Goal: Information Seeking & Learning: Learn about a topic

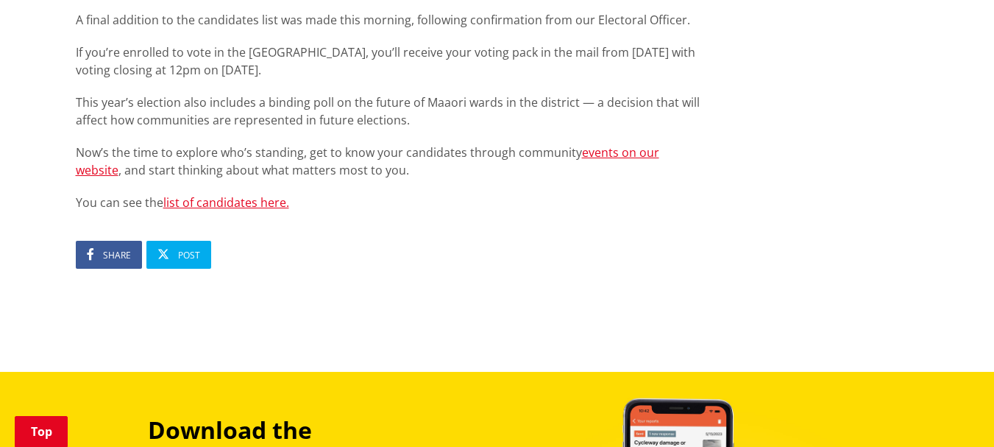
scroll to position [1040, 0]
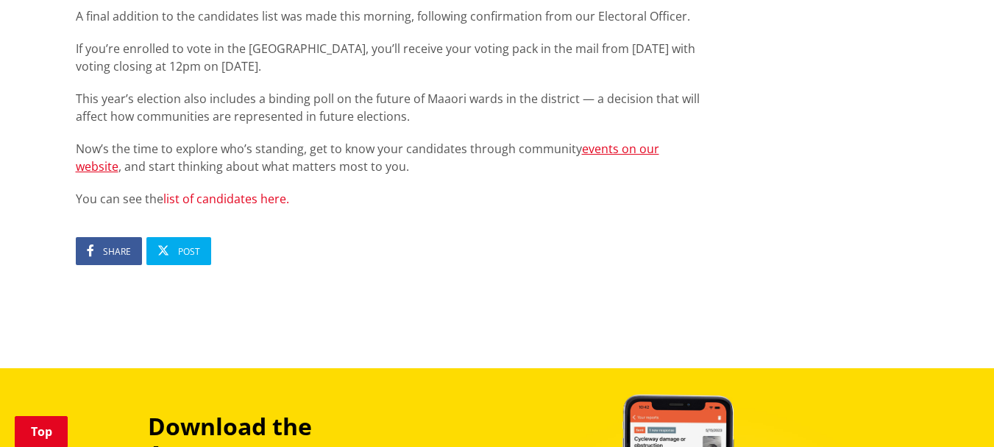
click at [227, 191] on link "list of candidates here." at bounding box center [226, 199] width 126 height 16
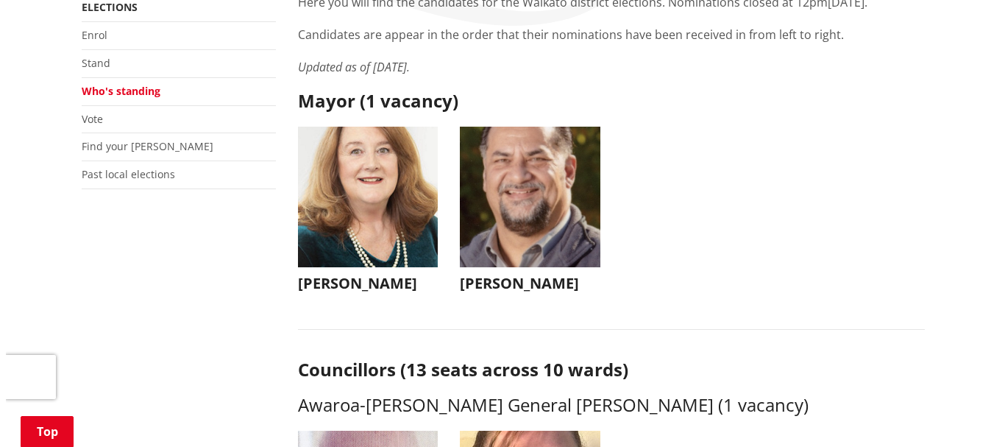
scroll to position [519, 0]
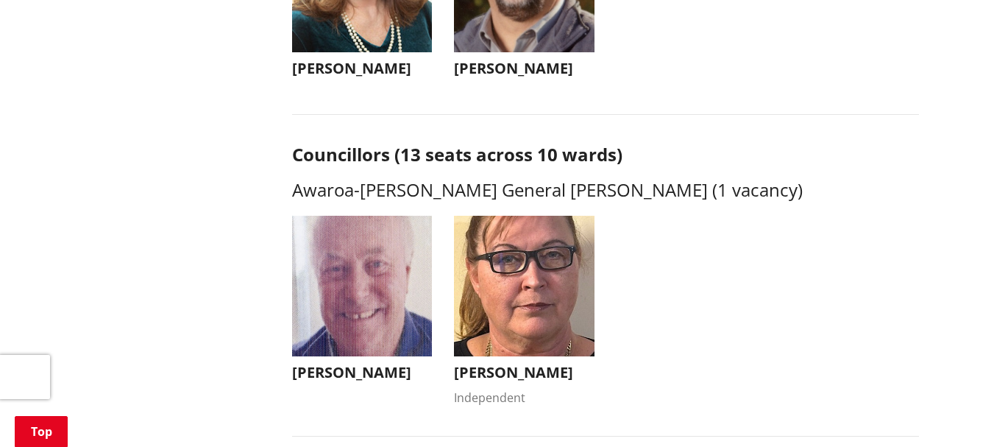
click at [497, 68] on h3 "Aksel Bech" at bounding box center [524, 69] width 141 height 18
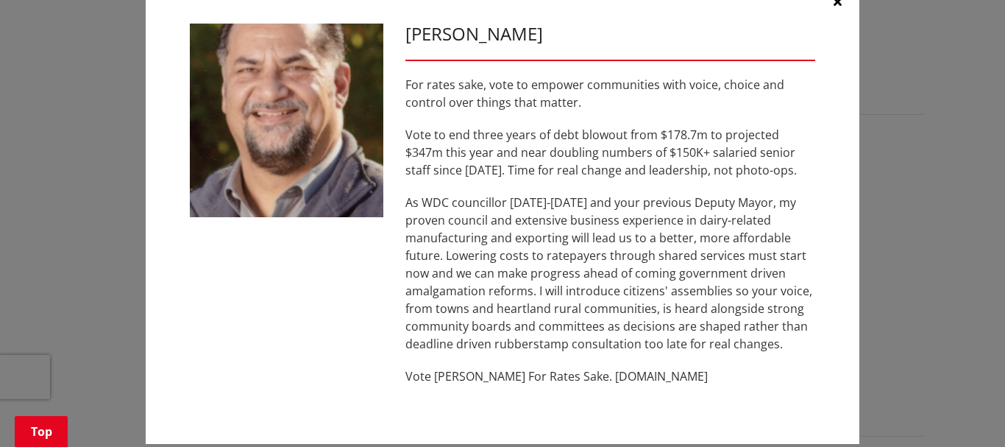
scroll to position [52, 0]
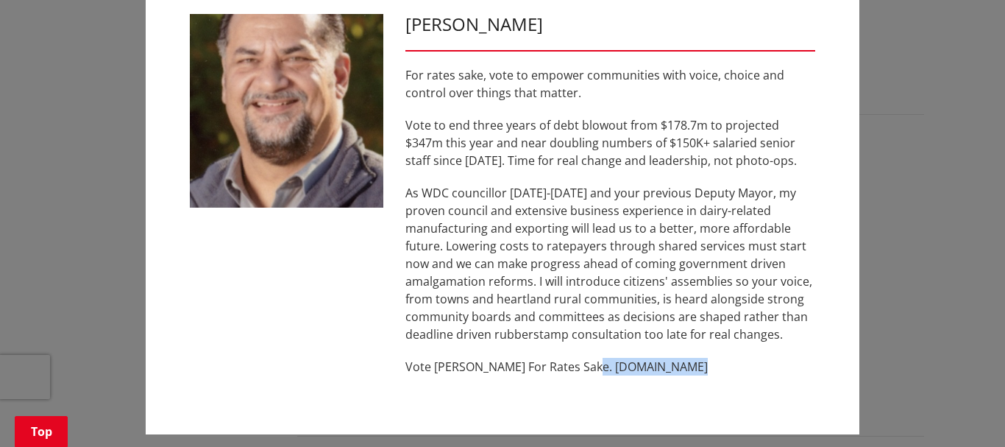
drag, startPoint x: 580, startPoint y: 363, endPoint x: 719, endPoint y: 372, distance: 139.3
click at [719, 372] on p "Vote Aksel Bech For Rates Sake. www.akselbech.nz" at bounding box center [610, 367] width 410 height 18
copy p "www.akselbech.nz"
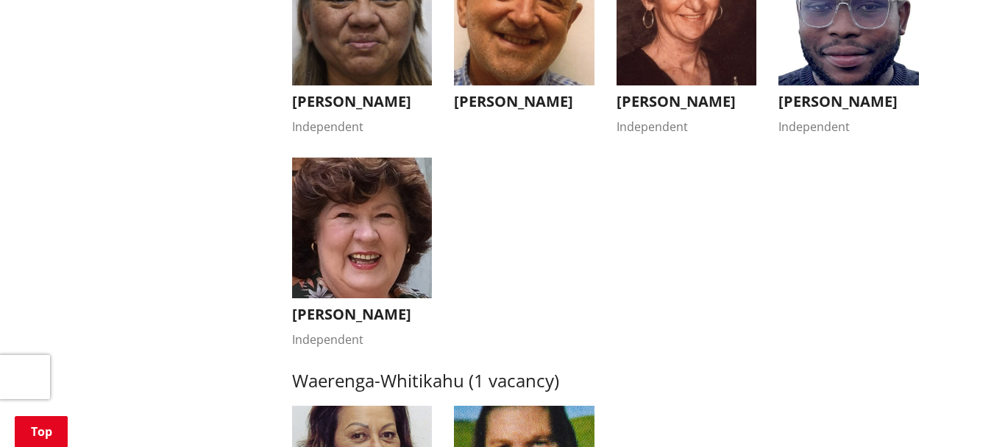
scroll to position [2574, 0]
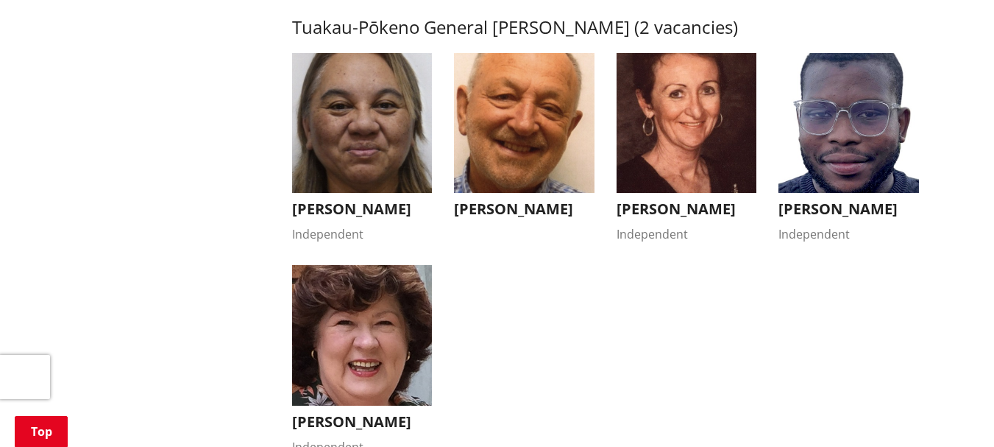
click at [812, 209] on h3 "Fabio Rodrigues" at bounding box center [848, 209] width 141 height 18
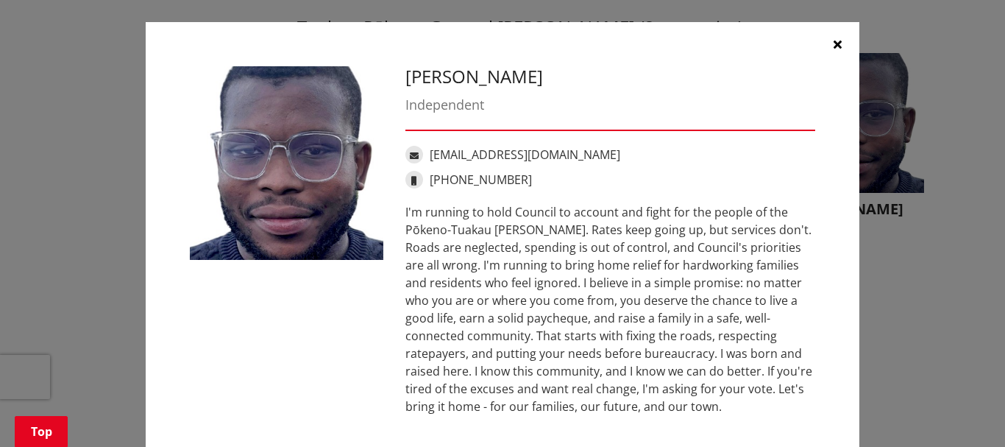
click at [834, 43] on icon "button" at bounding box center [838, 44] width 8 height 12
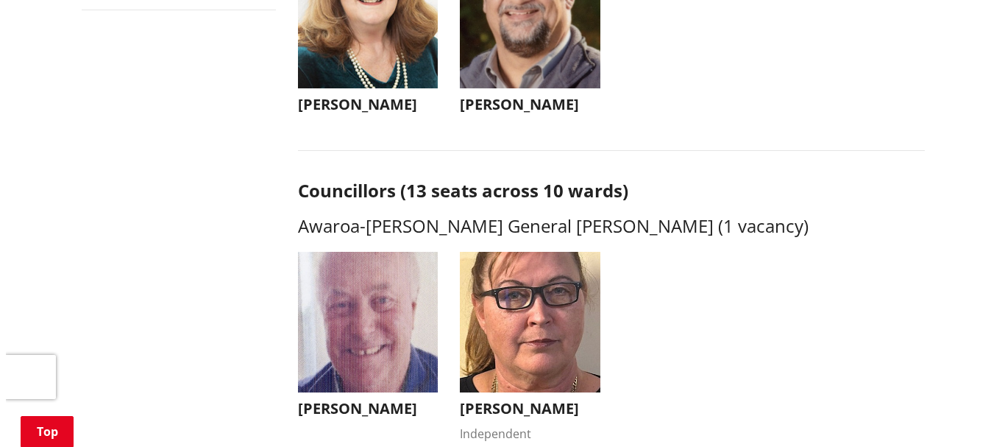
scroll to position [250, 0]
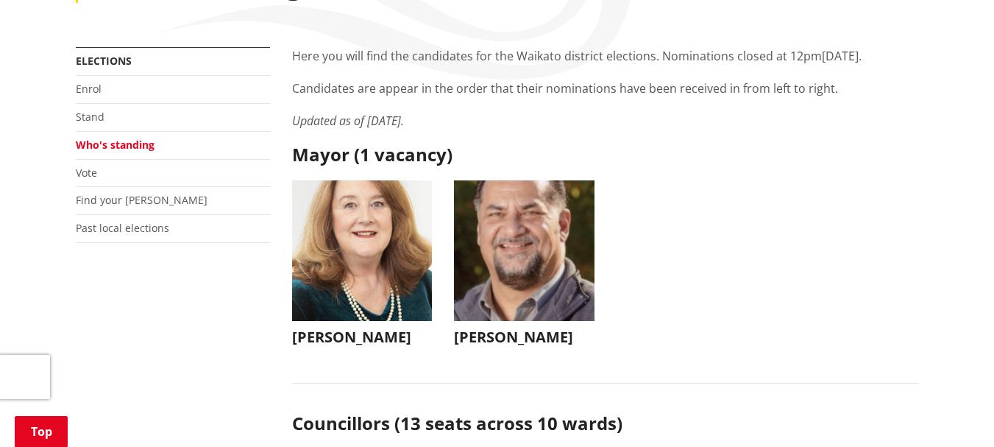
click at [535, 275] on img "button" at bounding box center [524, 250] width 141 height 141
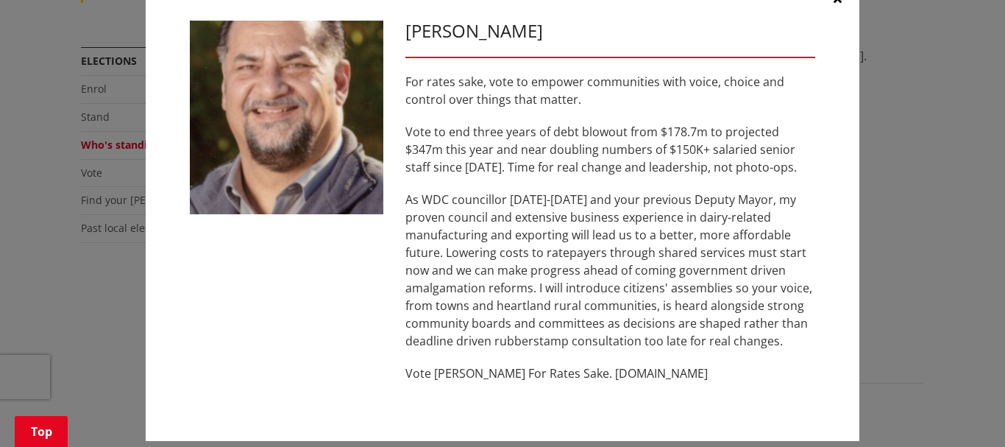
scroll to position [57, 0]
